Goal: Information Seeking & Learning: Learn about a topic

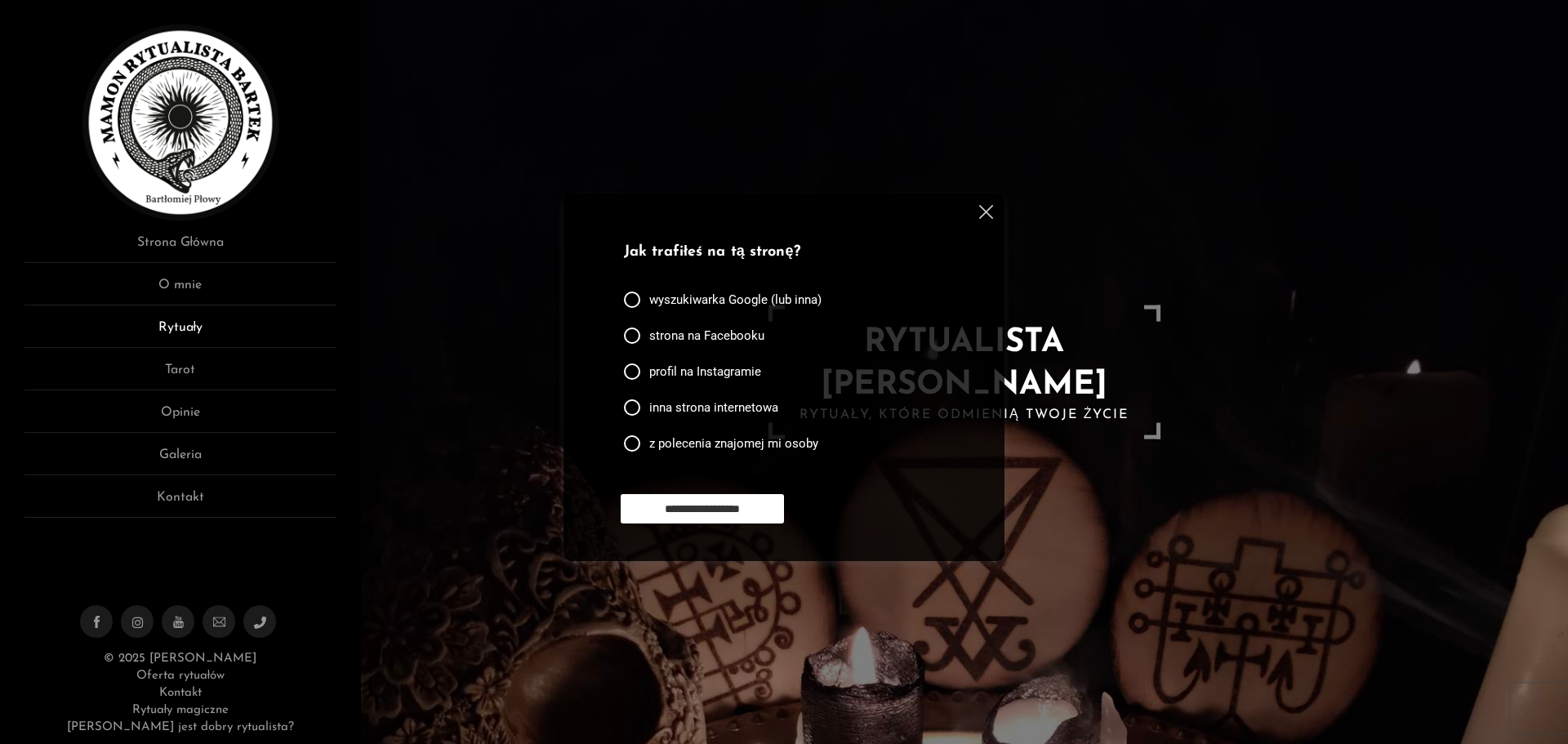
click at [203, 326] on link "Rytuały" at bounding box center [180, 332] width 312 height 30
click at [185, 328] on link "Rytuały" at bounding box center [180, 332] width 312 height 30
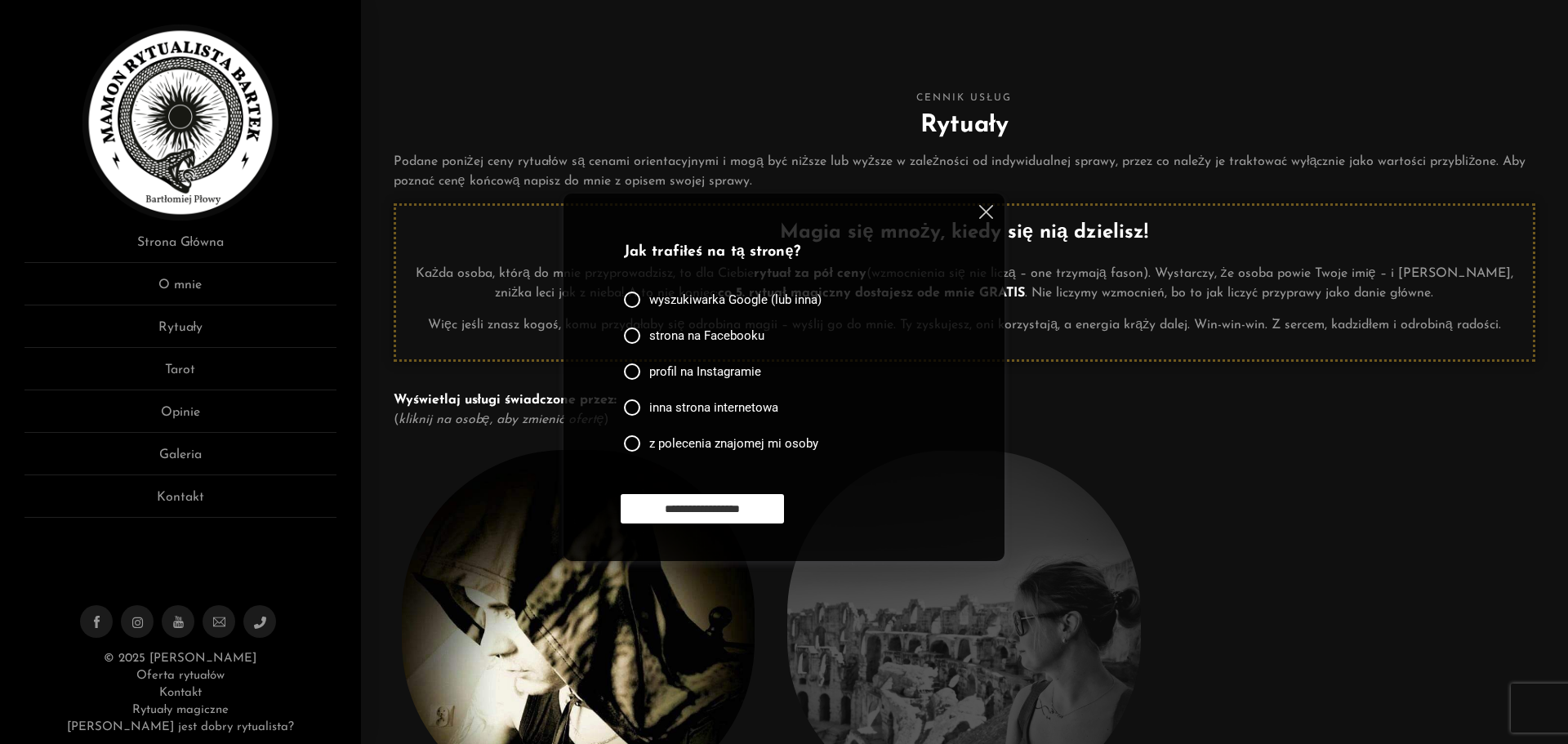
click at [985, 207] on img at bounding box center [986, 212] width 14 height 14
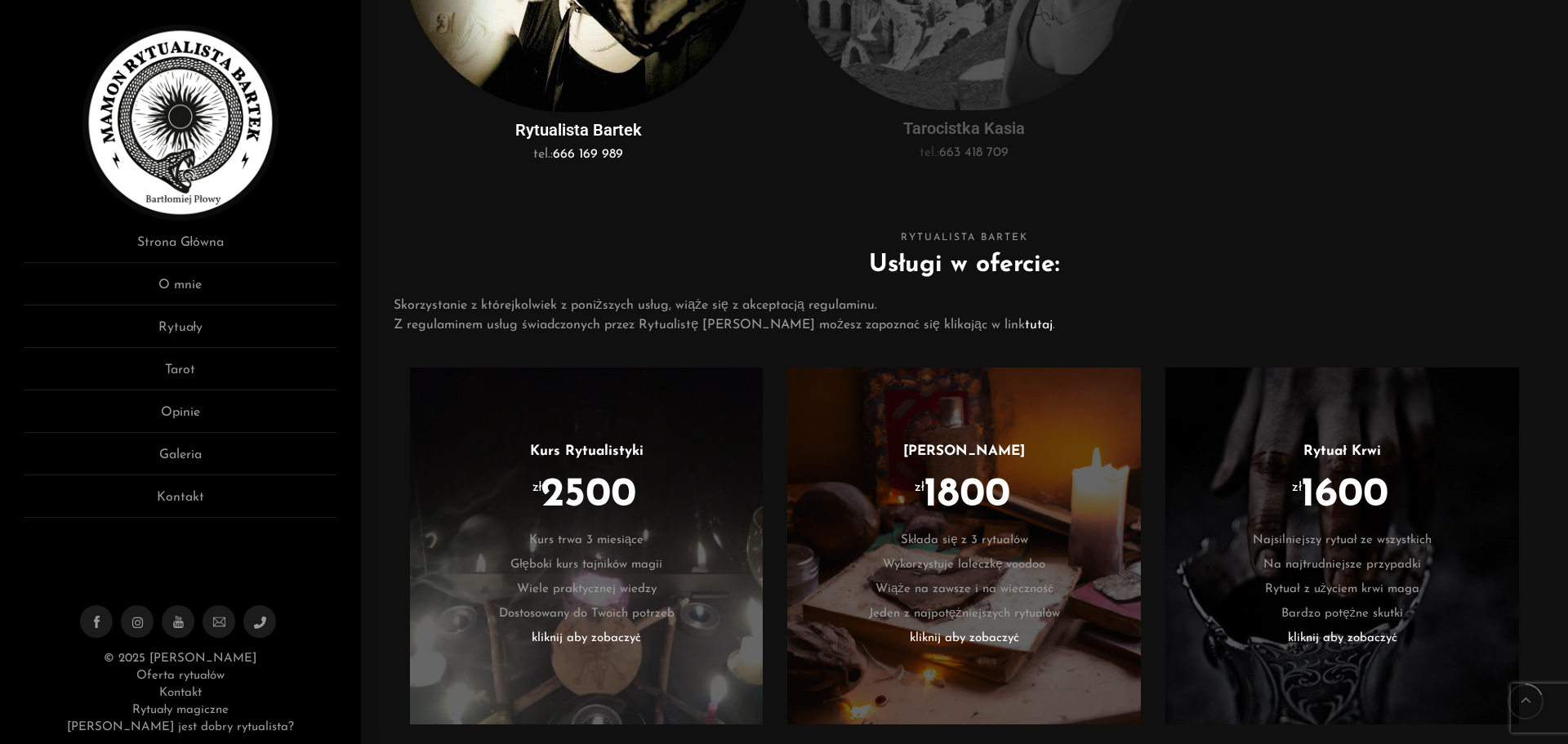
scroll to position [817, 0]
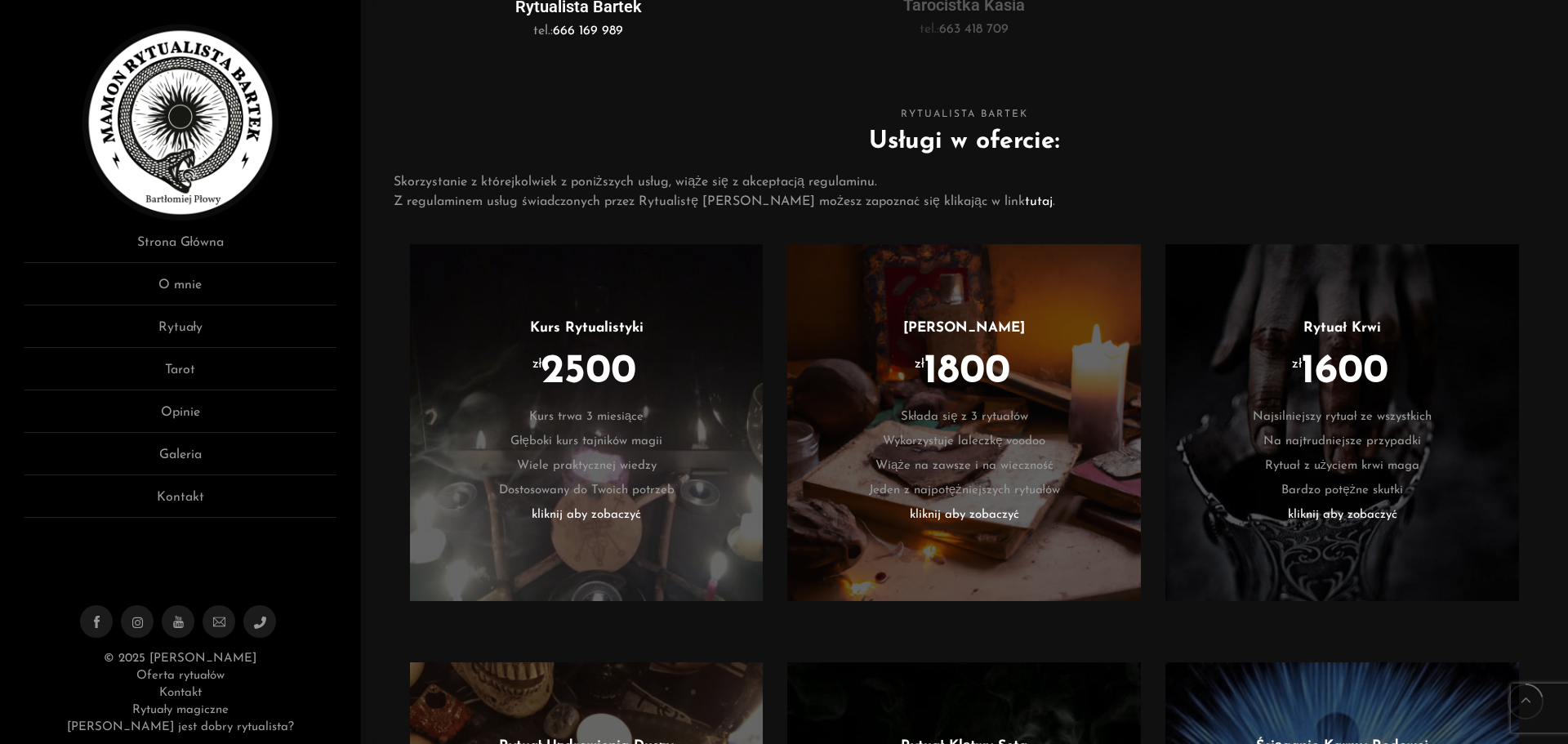
click at [1308, 513] on li "kliknij aby zobaczyć" at bounding box center [1342, 515] width 305 height 24
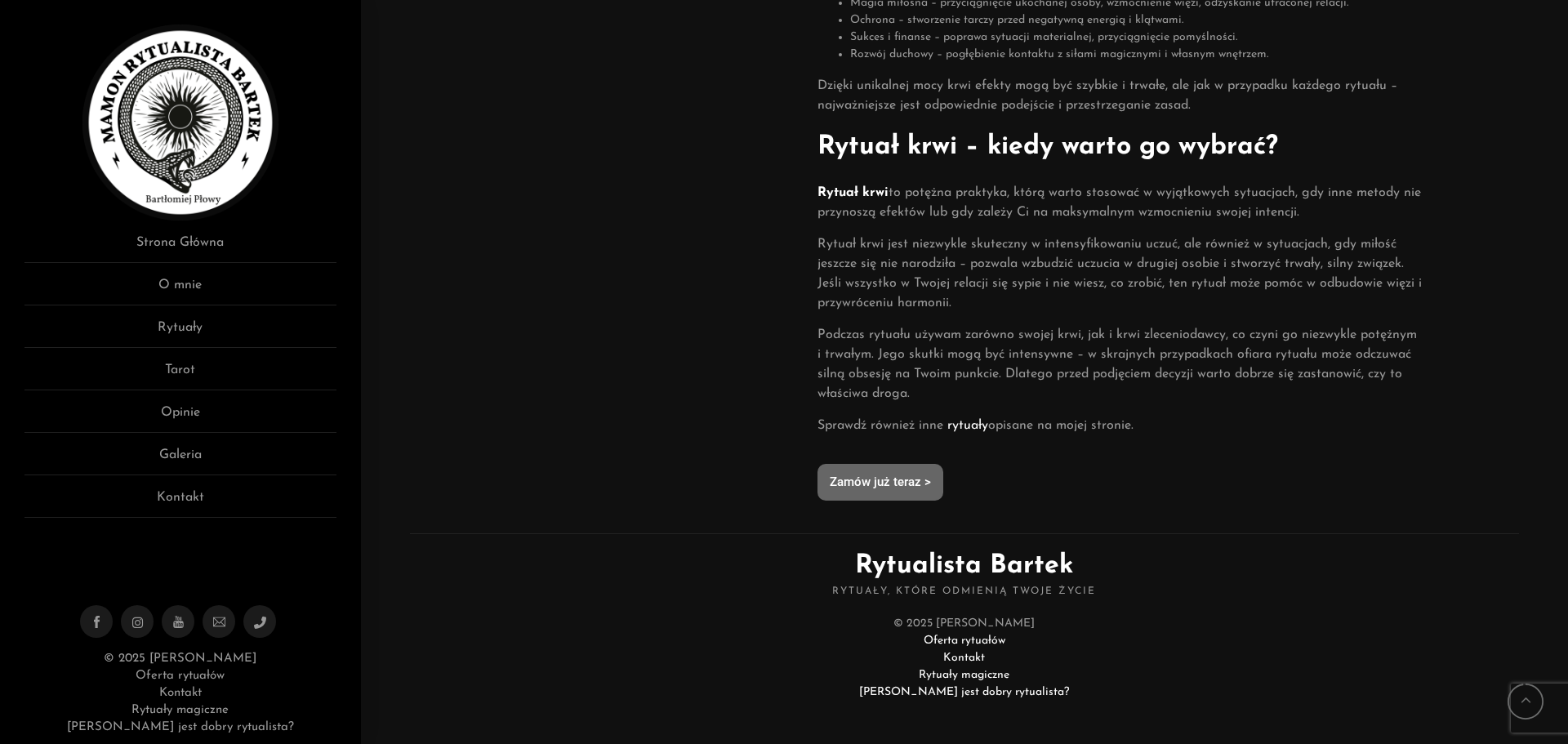
scroll to position [840, 0]
